Goal: Task Accomplishment & Management: Manage account settings

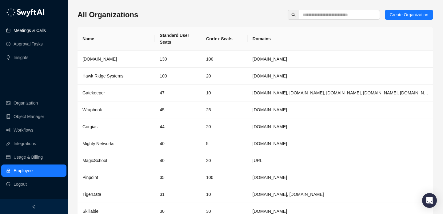
click at [14, 27] on link "Meetings & Calls" at bounding box center [30, 30] width 32 height 12
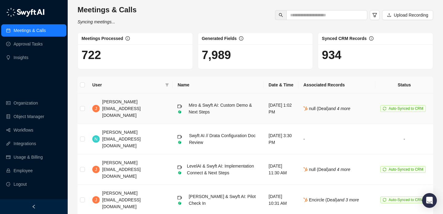
click at [288, 96] on td "[DATE] 1:02 PM" at bounding box center [280, 108] width 35 height 30
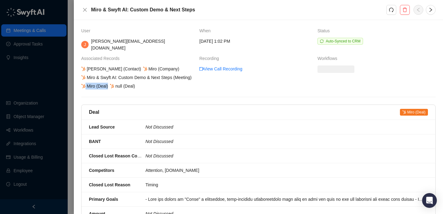
drag, startPoint x: 109, startPoint y: 85, endPoint x: 144, endPoint y: 85, distance: 35.7
click at [144, 85] on div "James Hunsberger (Contact) Miro (Company) Miro & Swyft AI: Custom Demo & Next S…" at bounding box center [137, 77] width 115 height 24
click at [116, 86] on div "null (Deal)" at bounding box center [122, 86] width 27 height 7
drag, startPoint x: 116, startPoint y: 86, endPoint x: 212, endPoint y: 86, distance: 96.5
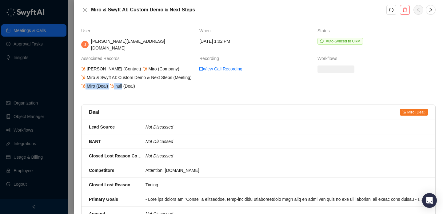
click at [212, 86] on tr "James Hunsberger (Contact) Miro (Company) Miro & Swyft AI: Custom Demo & Next S…" at bounding box center [258, 77] width 354 height 24
click at [212, 86] on td "View Call Recording" at bounding box center [258, 77] width 118 height 24
click at [85, 8] on icon "close" at bounding box center [84, 9] width 5 height 5
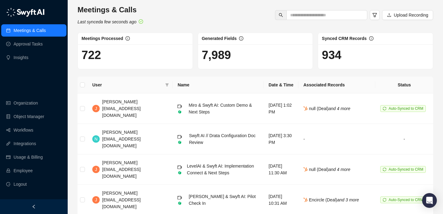
click at [180, 23] on div "Meetings & Calls Last synced a few seconds ago Upload Recording" at bounding box center [255, 15] width 359 height 20
click at [25, 170] on link "Employee" at bounding box center [23, 170] width 19 height 12
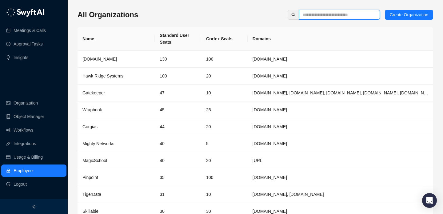
click at [314, 14] on input "text" at bounding box center [337, 14] width 69 height 7
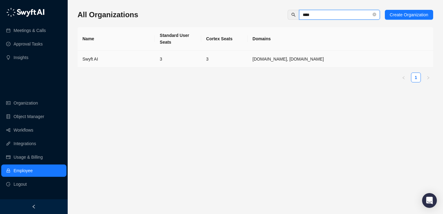
type input "****"
click at [198, 55] on td "3" at bounding box center [178, 59] width 46 height 17
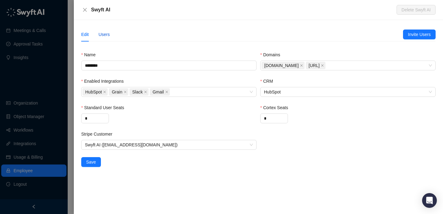
click at [106, 35] on div "Users" at bounding box center [103, 34] width 11 height 7
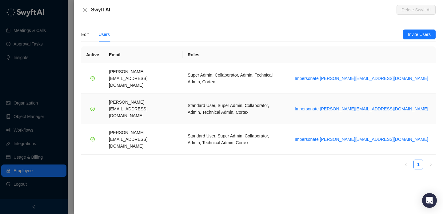
click at [229, 94] on td "Standard User, Super Admin, Collaborator, Admin, Technical Admin, Cortex" at bounding box center [235, 109] width 105 height 30
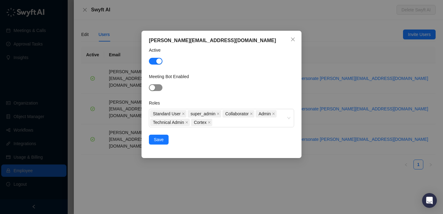
click at [159, 90] on span "button" at bounding box center [156, 87] width 14 height 7
click at [158, 139] on span "Save" at bounding box center [159, 139] width 10 height 7
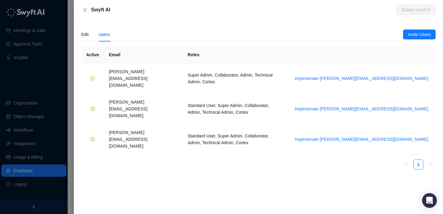
click at [45, 89] on div at bounding box center [221, 107] width 443 height 214
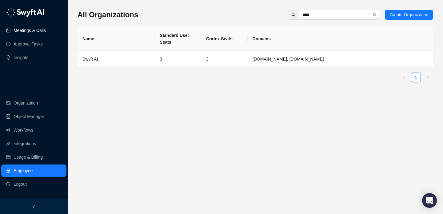
click at [46, 28] on link "Meetings & Calls" at bounding box center [30, 30] width 32 height 12
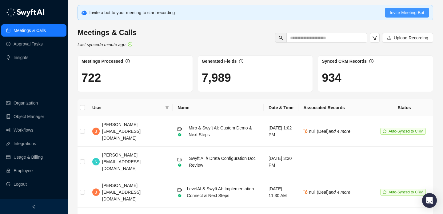
click at [407, 12] on span "Invite Meeting Bot" at bounding box center [407, 12] width 34 height 7
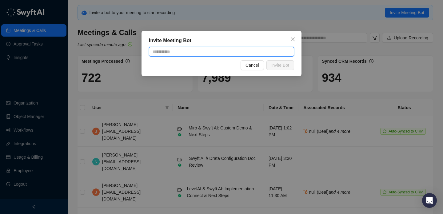
click at [212, 49] on input "text" at bounding box center [221, 52] width 145 height 10
click at [230, 41] on div "Invite Meeting Bot" at bounding box center [221, 40] width 145 height 7
click at [287, 39] on div "Invite Meeting Bot" at bounding box center [221, 40] width 145 height 7
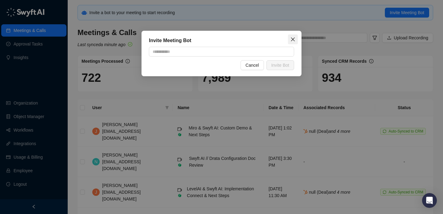
click at [295, 39] on icon "close" at bounding box center [292, 39] width 5 height 5
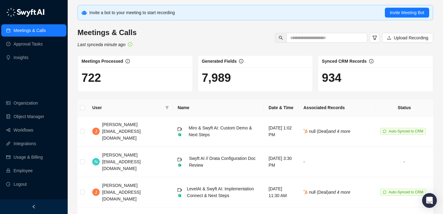
click at [319, 13] on div "Invite a bot to your meeting to start recording" at bounding box center [236, 12] width 295 height 7
click at [321, 15] on div "Invite a bot to your meeting to start recording" at bounding box center [236, 12] width 295 height 7
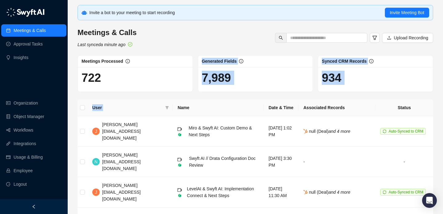
drag, startPoint x: 123, startPoint y: 92, endPoint x: 140, endPoint y: 107, distance: 22.9
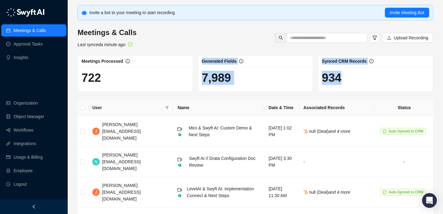
drag, startPoint x: 142, startPoint y: 93, endPoint x: 136, endPoint y: 91, distance: 6.5
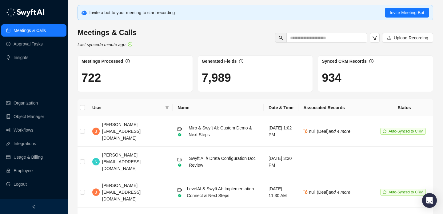
click at [136, 91] on div "722" at bounding box center [135, 79] width 115 height 25
click at [113, 32] on h3 "Meetings & Calls" at bounding box center [106, 33] width 59 height 10
click at [114, 33] on h3 "Meetings & Calls" at bounding box center [106, 33] width 59 height 10
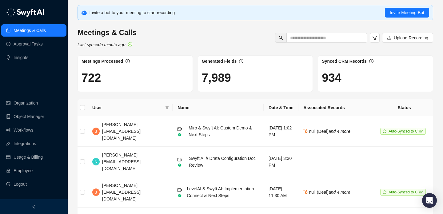
click at [201, 34] on div "Meetings & Calls Last synced a minute ago Upload Recording" at bounding box center [255, 38] width 359 height 20
click at [117, 34] on h3 "Meetings & Calls" at bounding box center [106, 33] width 59 height 10
click at [249, 43] on div "Meetings & Calls Last synced a minute ago Upload Recording" at bounding box center [255, 38] width 359 height 20
click at [36, 146] on link "Integrations" at bounding box center [25, 143] width 22 height 12
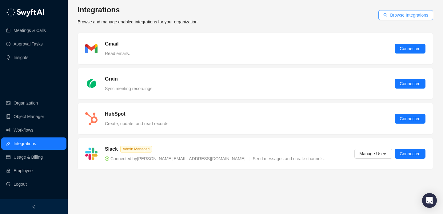
click at [402, 11] on button "Browse Integrations" at bounding box center [405, 15] width 55 height 10
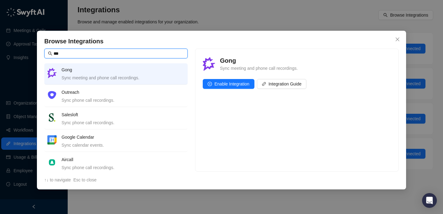
scroll to position [4, 0]
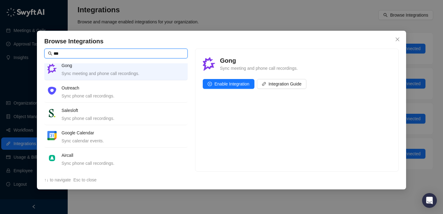
type input "***"
click at [75, 129] on h4 "Google Calendar" at bounding box center [122, 132] width 123 height 7
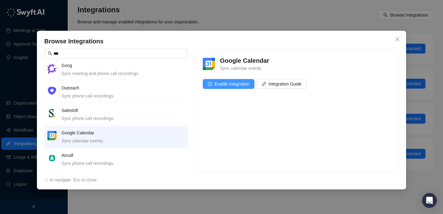
click at [225, 88] on button "Enable Integration" at bounding box center [229, 84] width 52 height 10
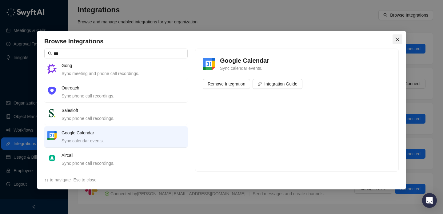
click at [394, 37] on span "Close" at bounding box center [397, 39] width 10 height 5
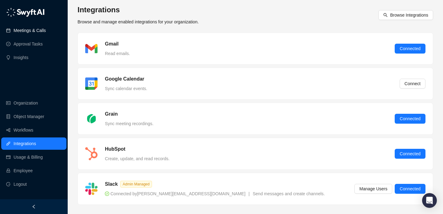
click at [41, 31] on link "Meetings & Calls" at bounding box center [30, 30] width 32 height 12
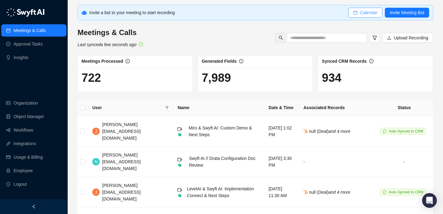
click at [361, 10] on span "Calendar" at bounding box center [369, 12] width 18 height 7
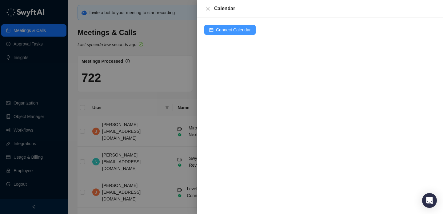
click at [228, 34] on button "Connect Calendar" at bounding box center [229, 30] width 51 height 10
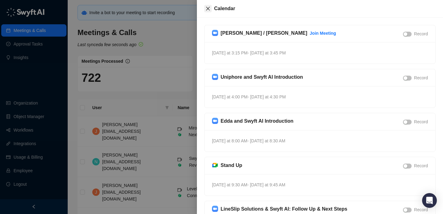
click at [210, 12] on button "Close" at bounding box center [207, 8] width 7 height 7
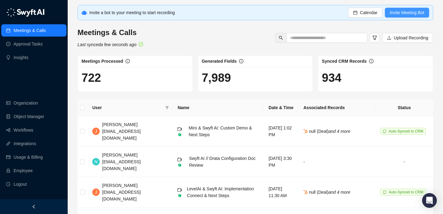
click at [409, 12] on span "Invite Meeting Bot" at bounding box center [407, 12] width 34 height 7
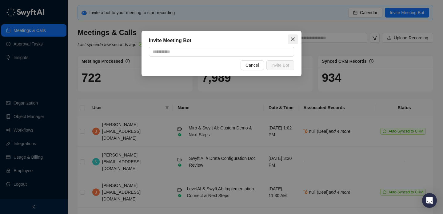
click at [294, 36] on button "Close" at bounding box center [293, 39] width 10 height 10
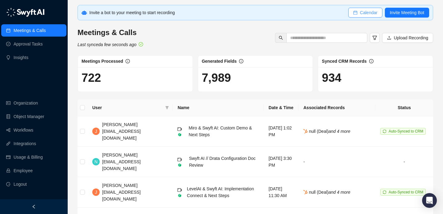
click at [373, 10] on span "Calendar" at bounding box center [369, 12] width 18 height 7
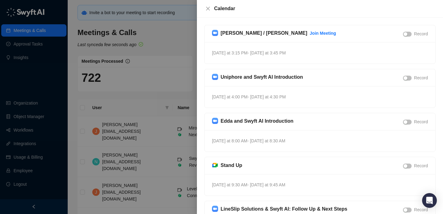
click at [405, 38] on div "Jake / Neil Join Meeting Record" at bounding box center [320, 33] width 216 height 9
click at [406, 35] on div "button" at bounding box center [405, 34] width 4 height 4
click at [202, 88] on div "Uniphore and Swyft AI Introduction Record Today at 4:00 PM - Today at 4:30 PM" at bounding box center [320, 88] width 236 height 39
click at [196, 88] on div at bounding box center [221, 107] width 443 height 214
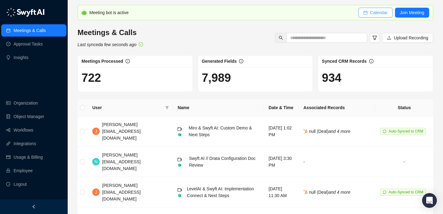
click at [382, 14] on span "Calendar" at bounding box center [379, 12] width 18 height 7
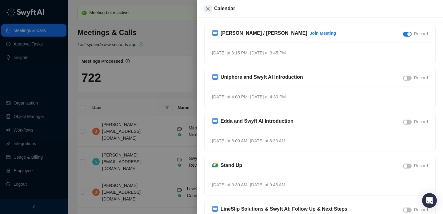
click at [207, 8] on icon "close" at bounding box center [208, 9] width 4 height 4
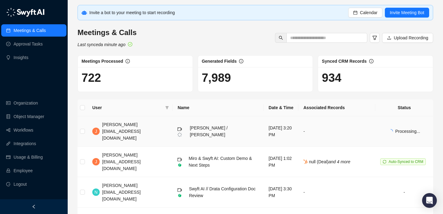
click at [263, 131] on td "[DATE] 3:20 PM" at bounding box center [280, 131] width 35 height 30
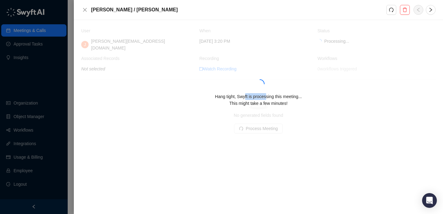
drag, startPoint x: 243, startPoint y: 93, endPoint x: 265, endPoint y: 96, distance: 22.3
click at [265, 96] on div "Hang tight, Swyft is processing this meeting... This might take a few minutes!" at bounding box center [258, 100] width 354 height 14
drag, startPoint x: 256, startPoint y: 93, endPoint x: 259, endPoint y: 99, distance: 6.2
click at [259, 99] on span "Hang tight, Swyft is processing this meeting... This might take a few minutes!" at bounding box center [258, 100] width 87 height 12
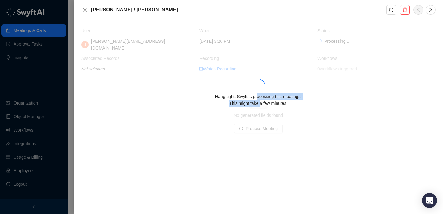
click at [259, 101] on span "This might take a few minutes!" at bounding box center [258, 103] width 58 height 5
drag, startPoint x: 259, startPoint y: 99, endPoint x: 253, endPoint y: 96, distance: 7.2
click at [253, 96] on div "Hang tight, Swyft is processing this meeting... This might take a few minutes!" at bounding box center [258, 100] width 354 height 14
drag, startPoint x: 253, startPoint y: 96, endPoint x: 258, endPoint y: 101, distance: 6.5
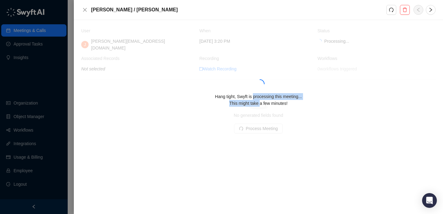
click at [258, 101] on div "Hang tight, Swyft is processing this meeting... This might take a few minutes!" at bounding box center [258, 100] width 354 height 14
click at [258, 101] on span "This might take a few minutes!" at bounding box center [258, 103] width 58 height 5
drag, startPoint x: 258, startPoint y: 101, endPoint x: 257, endPoint y: 97, distance: 3.5
click at [257, 97] on div "Hang tight, Swyft is processing this meeting... This might take a few minutes!" at bounding box center [258, 100] width 354 height 14
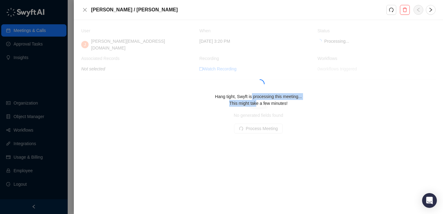
drag, startPoint x: 257, startPoint y: 101, endPoint x: 251, endPoint y: 93, distance: 9.5
click at [251, 94] on span "Hang tight, Swyft is processing this meeting... This might take a few minutes!" at bounding box center [258, 100] width 87 height 12
drag, startPoint x: 251, startPoint y: 93, endPoint x: 258, endPoint y: 98, distance: 8.1
click at [258, 98] on span "Hang tight, Swyft is processing this meeting... This might take a few minutes!" at bounding box center [258, 100] width 87 height 12
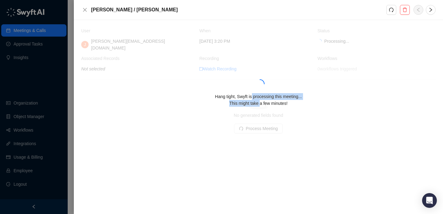
click at [258, 101] on span "This might take a few minutes!" at bounding box center [258, 103] width 58 height 5
drag, startPoint x: 258, startPoint y: 98, endPoint x: 253, endPoint y: 93, distance: 6.8
click at [253, 94] on span "Hang tight, Swyft is processing this meeting... This might take a few minutes!" at bounding box center [258, 100] width 87 height 12
drag, startPoint x: 253, startPoint y: 93, endPoint x: 253, endPoint y: 99, distance: 5.8
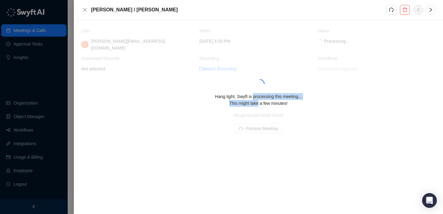
click at [253, 99] on span "Hang tight, Swyft is processing this meeting... This might take a few minutes!" at bounding box center [258, 100] width 87 height 12
click at [253, 101] on span "This might take a few minutes!" at bounding box center [258, 103] width 58 height 5
click at [253, 96] on div "Hang tight, Swyft is processing this meeting... This might take a few minutes!" at bounding box center [258, 100] width 354 height 14
drag, startPoint x: 241, startPoint y: 94, endPoint x: 252, endPoint y: 102, distance: 13.3
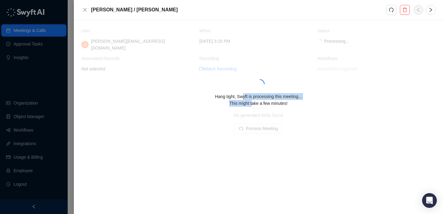
click at [252, 102] on span "Hang tight, Swyft is processing this meeting... This might take a few minutes!" at bounding box center [258, 100] width 87 height 12
click at [252, 102] on span "This might take a few minutes!" at bounding box center [258, 103] width 58 height 5
drag, startPoint x: 252, startPoint y: 102, endPoint x: 252, endPoint y: 97, distance: 4.3
click at [252, 101] on span "This might take a few minutes!" at bounding box center [258, 103] width 58 height 5
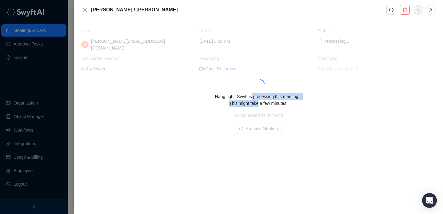
drag, startPoint x: 252, startPoint y: 97, endPoint x: 252, endPoint y: 94, distance: 3.7
click at [252, 94] on span "Hang tight, Swyft is processing this meeting... This might take a few minutes!" at bounding box center [258, 100] width 87 height 12
click at [58, 77] on div at bounding box center [221, 107] width 443 height 214
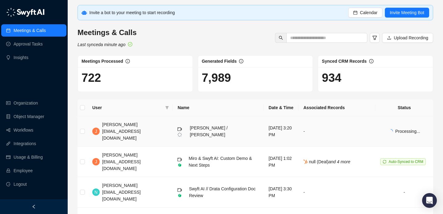
click at [267, 133] on td "[DATE] 3:20 PM" at bounding box center [280, 131] width 35 height 30
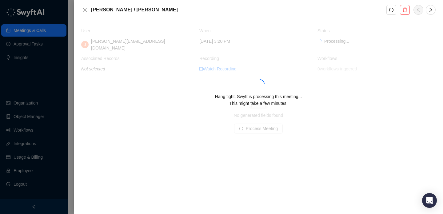
click at [44, 83] on div at bounding box center [221, 107] width 443 height 214
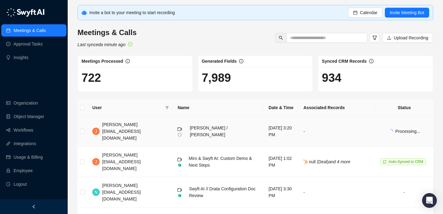
click at [190, 128] on span "[PERSON_NAME] / [PERSON_NAME]" at bounding box center [209, 131] width 38 height 12
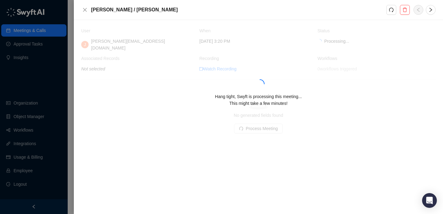
click at [58, 59] on div at bounding box center [221, 107] width 443 height 214
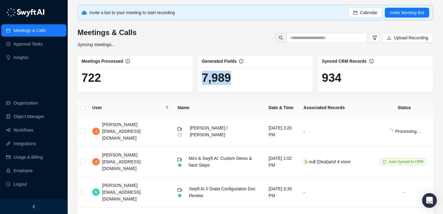
drag, startPoint x: 208, startPoint y: 74, endPoint x: 261, endPoint y: 85, distance: 54.0
click at [256, 85] on div "7,989" at bounding box center [255, 79] width 115 height 25
click at [261, 85] on div "7,989" at bounding box center [255, 79] width 115 height 25
click at [204, 124] on td "[PERSON_NAME] / [PERSON_NAME]" at bounding box center [217, 131] width 91 height 30
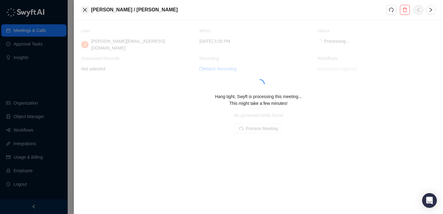
click at [85, 9] on icon "close" at bounding box center [84, 9] width 5 height 5
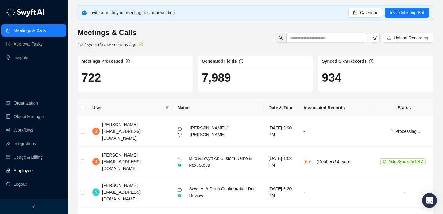
click at [30, 170] on link "Employee" at bounding box center [23, 170] width 19 height 12
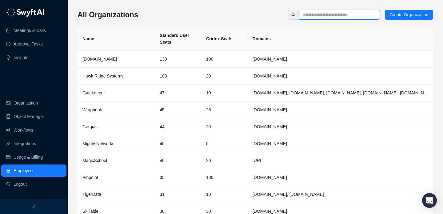
click at [330, 16] on input "text" at bounding box center [337, 14] width 69 height 7
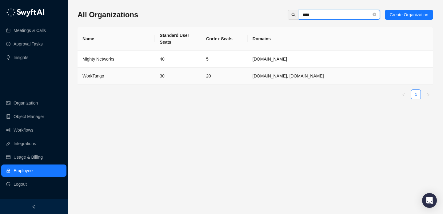
type input "****"
click at [244, 80] on td "20" at bounding box center [224, 76] width 46 height 17
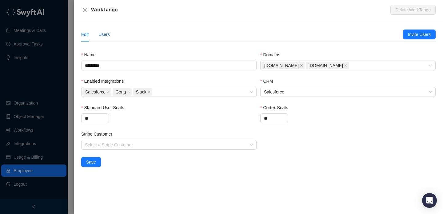
click at [101, 32] on div "Users" at bounding box center [103, 34] width 11 height 7
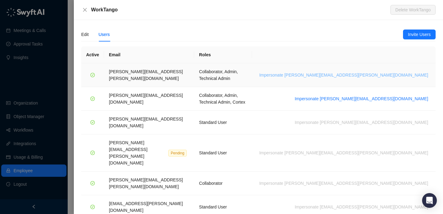
click at [381, 72] on span "Impersonate [PERSON_NAME][EMAIL_ADDRESS][PERSON_NAME][DOMAIN_NAME]" at bounding box center [343, 75] width 169 height 7
